Goal: Task Accomplishment & Management: Complete application form

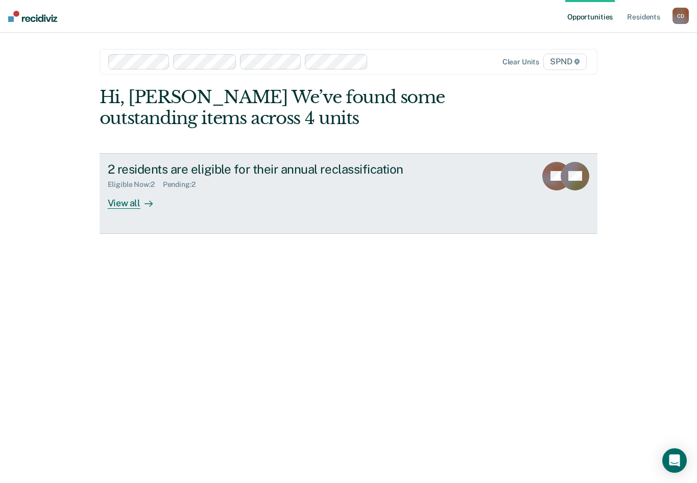
click at [125, 199] on div "View all" at bounding box center [136, 199] width 57 height 20
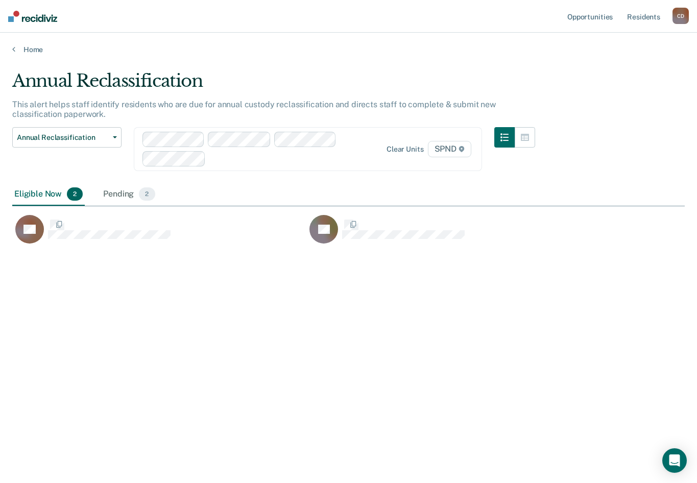
scroll to position [328, 665]
click at [125, 194] on div "Pending 2" at bounding box center [129, 194] width 56 height 22
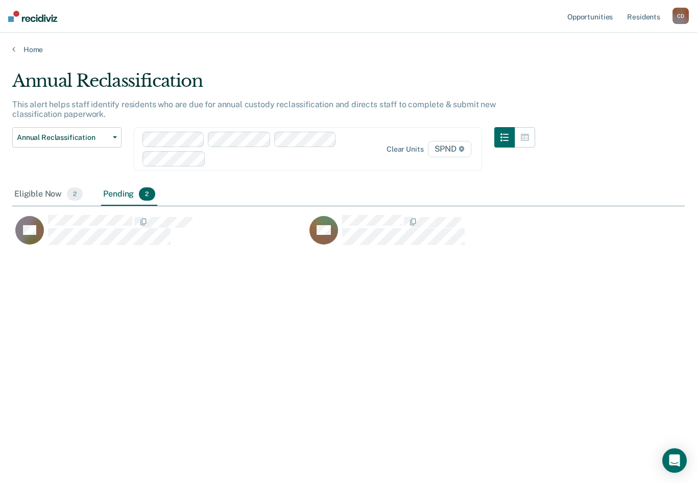
click at [319, 160] on div at bounding box center [291, 159] width 163 height 12
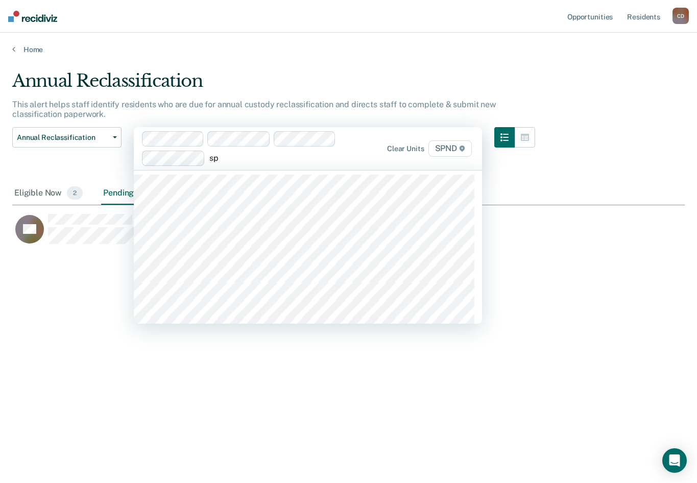
type input "spn"
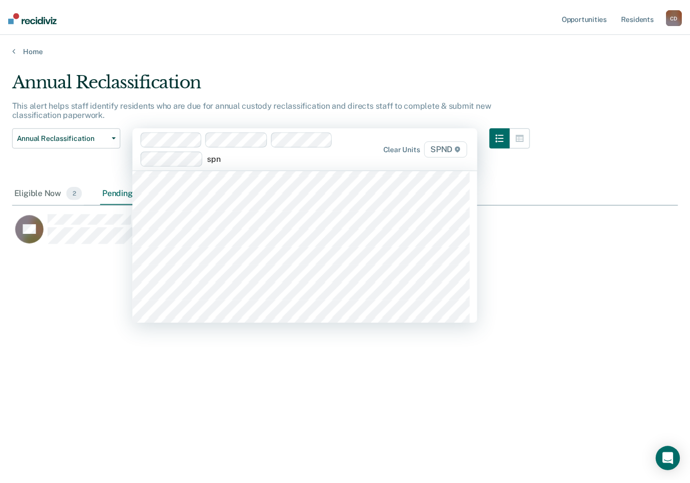
scroll to position [255, 0]
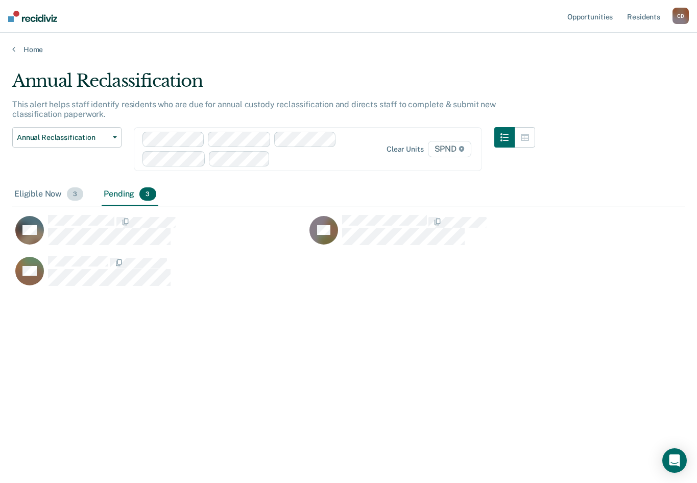
click at [42, 192] on div "Eligible Now 3" at bounding box center [48, 194] width 73 height 22
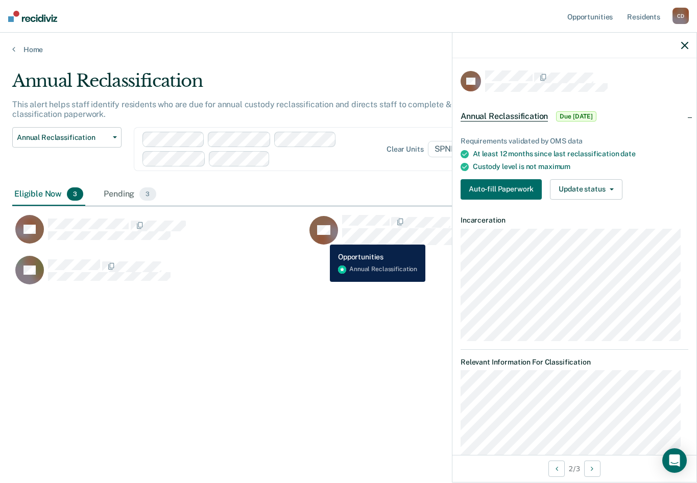
click at [322, 237] on icon "CaseloadOpportunityCell-00502886" at bounding box center [333, 237] width 46 height 46
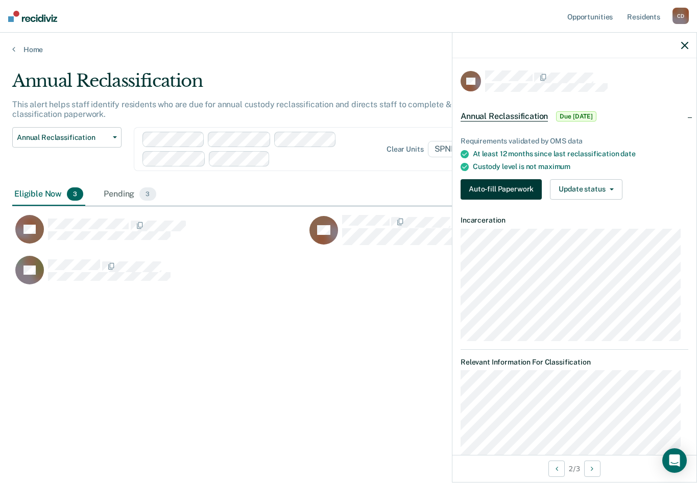
click at [498, 192] on button "Auto-fill Paperwork" at bounding box center [501, 189] width 81 height 20
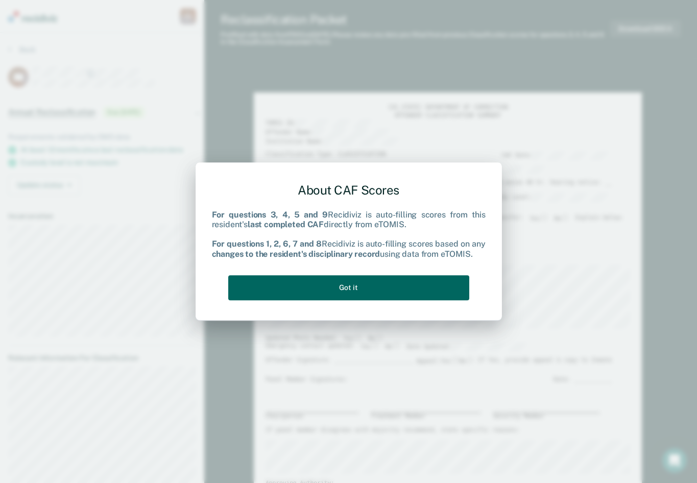
click at [341, 291] on button "Got it" at bounding box center [348, 287] width 241 height 25
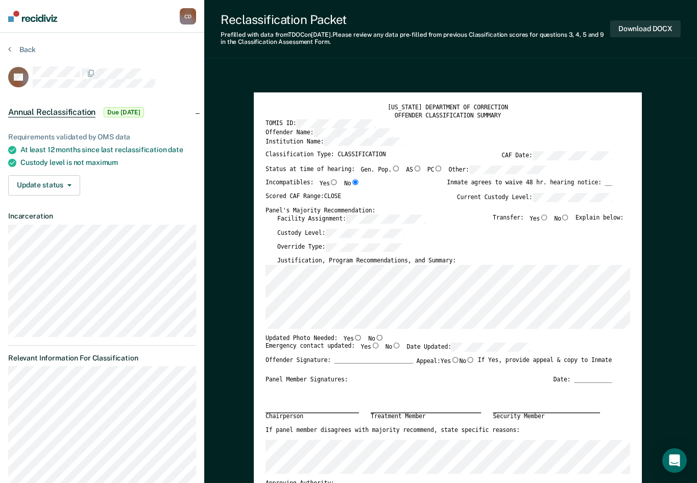
type textarea "x"
